Goal: Information Seeking & Learning: Find contact information

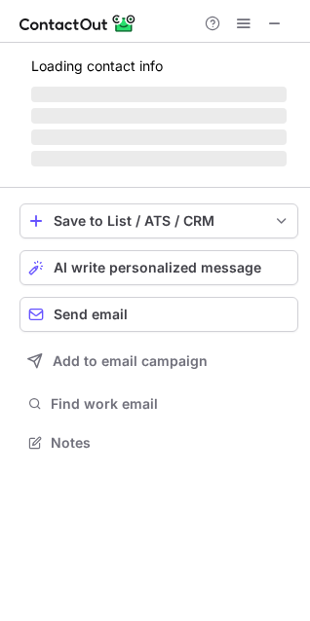
scroll to position [502, 310]
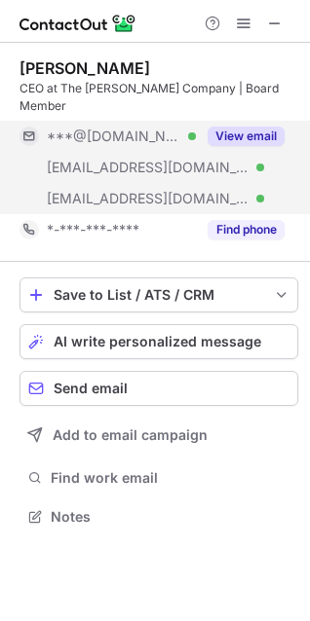
click at [258, 139] on button "View email" at bounding box center [245, 136] width 77 height 19
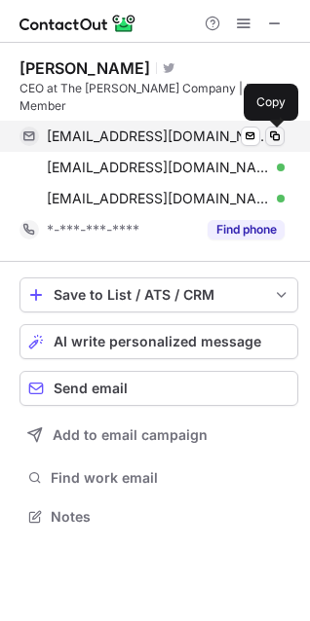
click at [275, 136] on span at bounding box center [275, 137] width 16 height 16
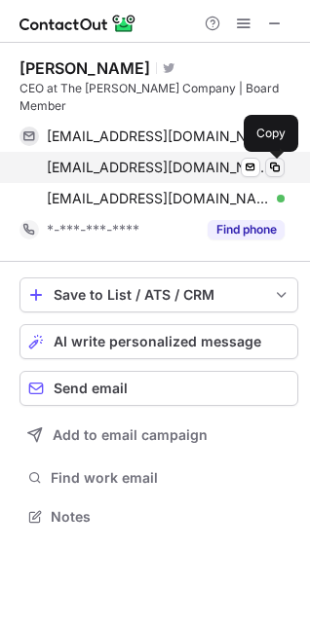
click at [280, 170] on span at bounding box center [275, 168] width 16 height 16
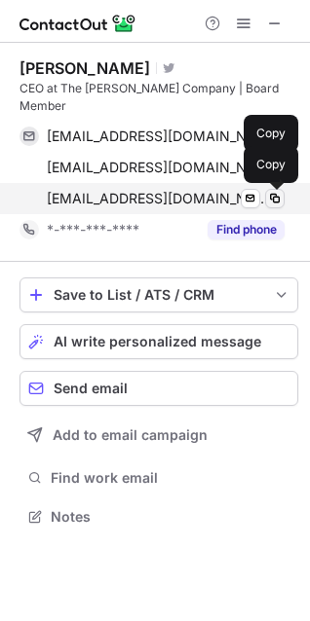
click at [274, 199] on span at bounding box center [275, 199] width 16 height 16
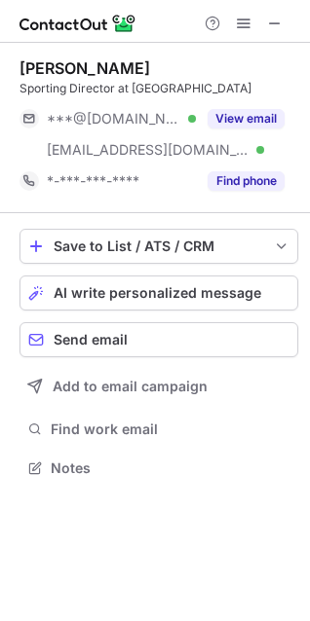
scroll to position [454, 310]
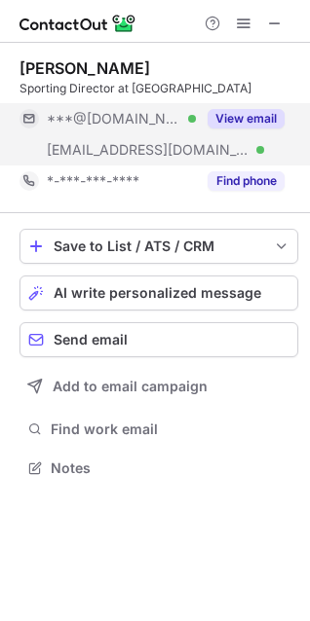
click at [239, 125] on button "View email" at bounding box center [245, 118] width 77 height 19
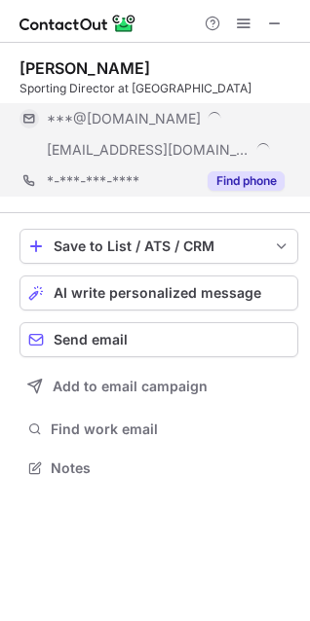
scroll to position [485, 310]
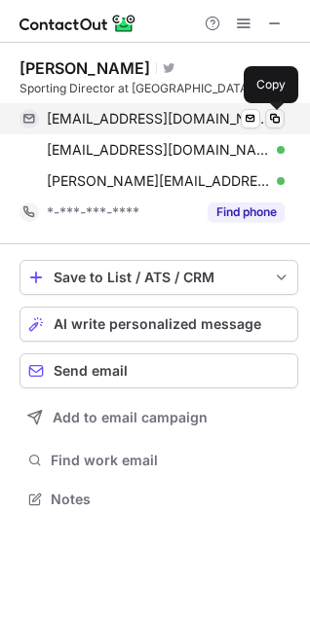
click at [272, 119] on span at bounding box center [275, 119] width 16 height 16
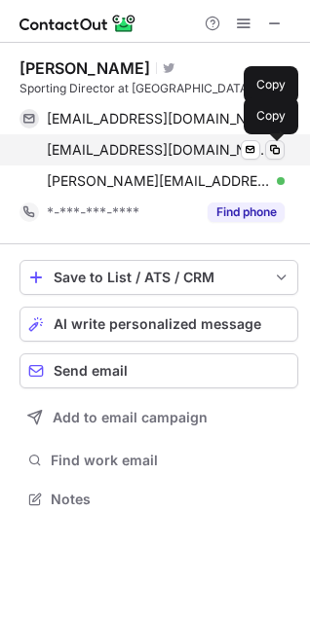
click at [272, 148] on span at bounding box center [275, 150] width 16 height 16
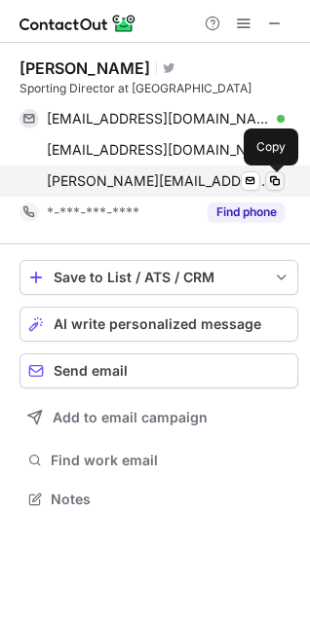
click at [271, 179] on span at bounding box center [275, 181] width 16 height 16
